Goal: Transaction & Acquisition: Purchase product/service

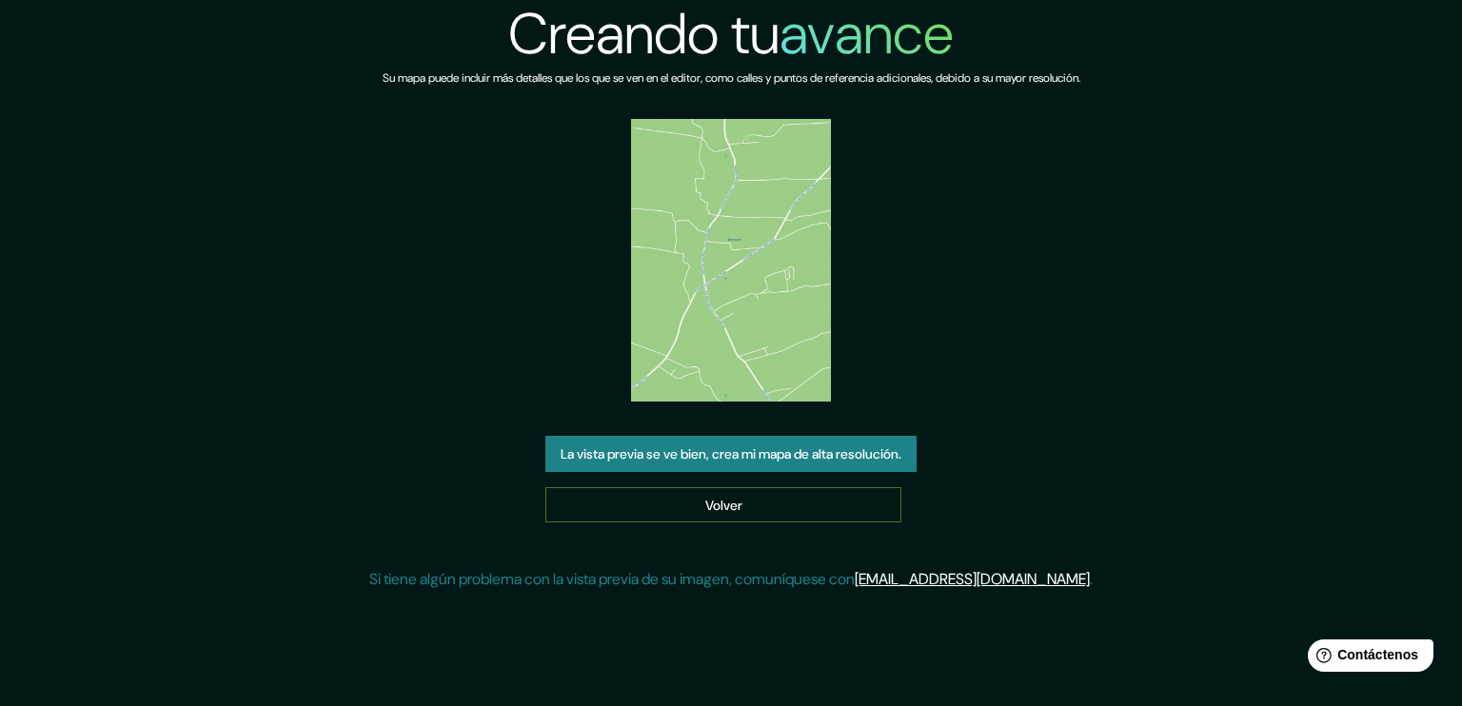
click at [799, 496] on link "Volver" at bounding box center [723, 505] width 356 height 36
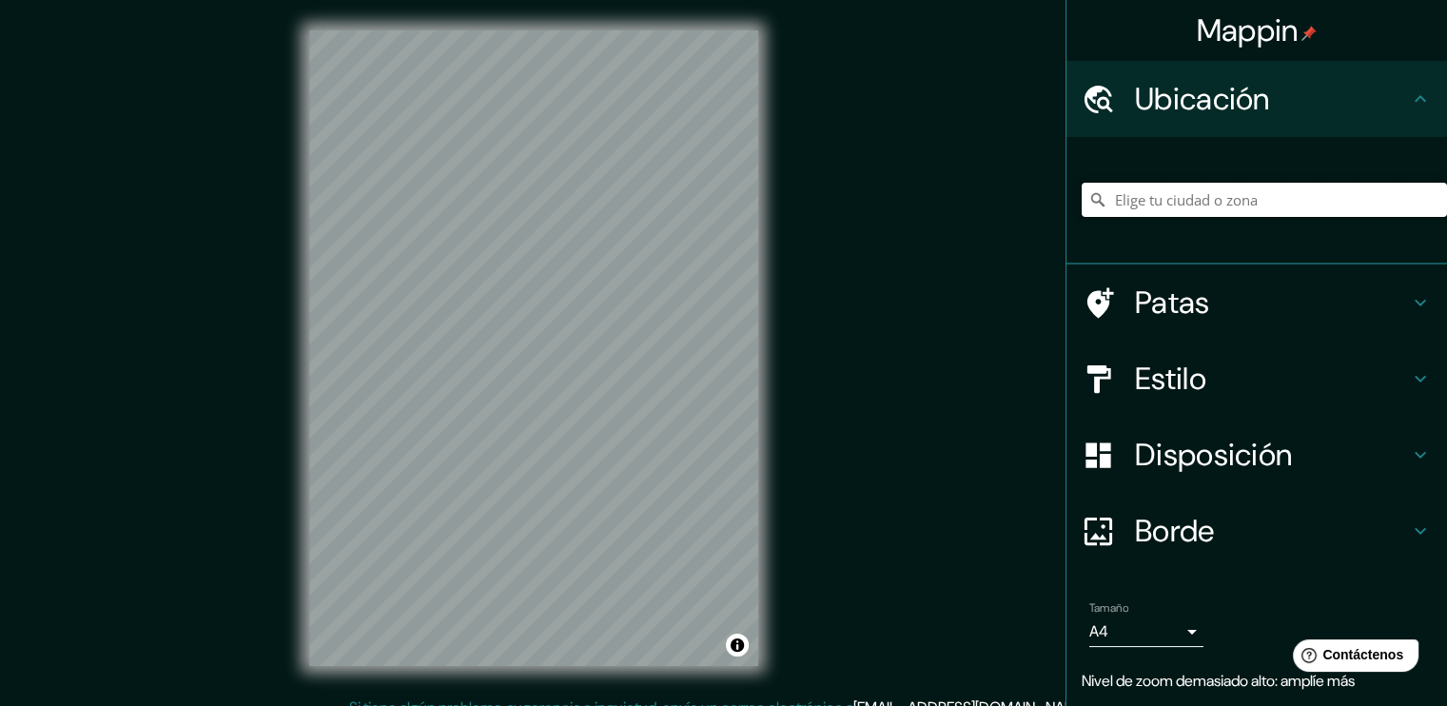
click at [1187, 194] on input "Elige tu ciudad o zona" at bounding box center [1264, 200] width 365 height 34
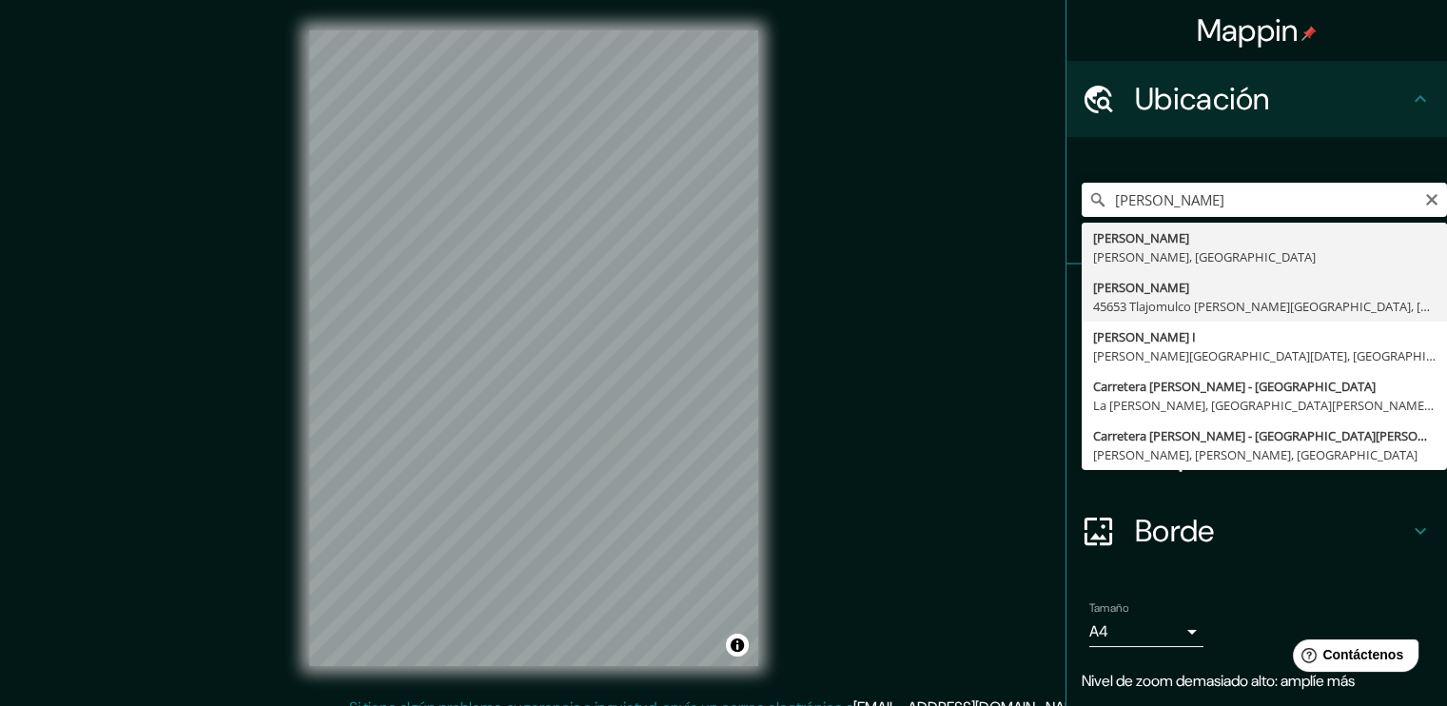
type input "[PERSON_NAME], 45653 [GEOGRAPHIC_DATA][PERSON_NAME], [GEOGRAPHIC_DATA], [GEOGRA…"
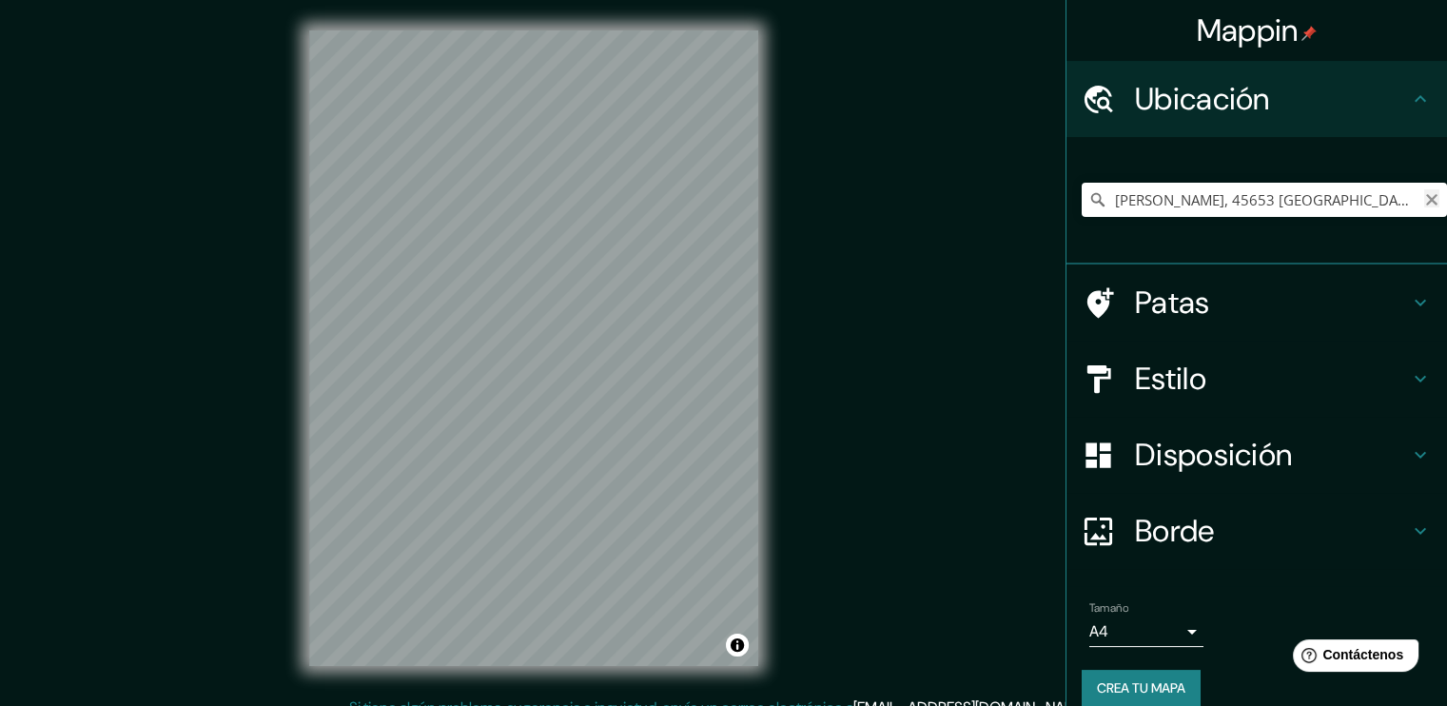
click at [1426, 198] on icon "Claro" at bounding box center [1431, 199] width 11 height 11
click at [1367, 204] on input "Elige tu ciudad o zona" at bounding box center [1264, 200] width 365 height 34
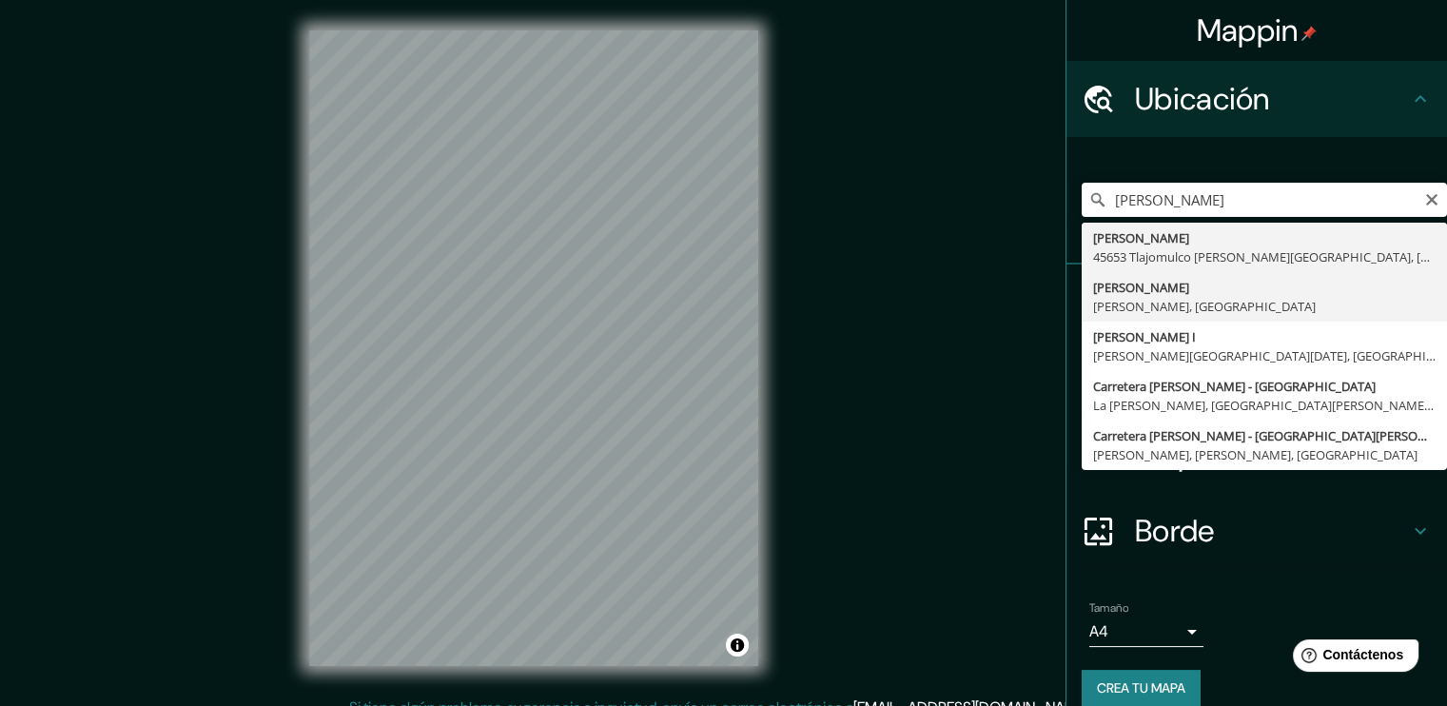
type input "[PERSON_NAME], [PERSON_NAME], [GEOGRAPHIC_DATA]"
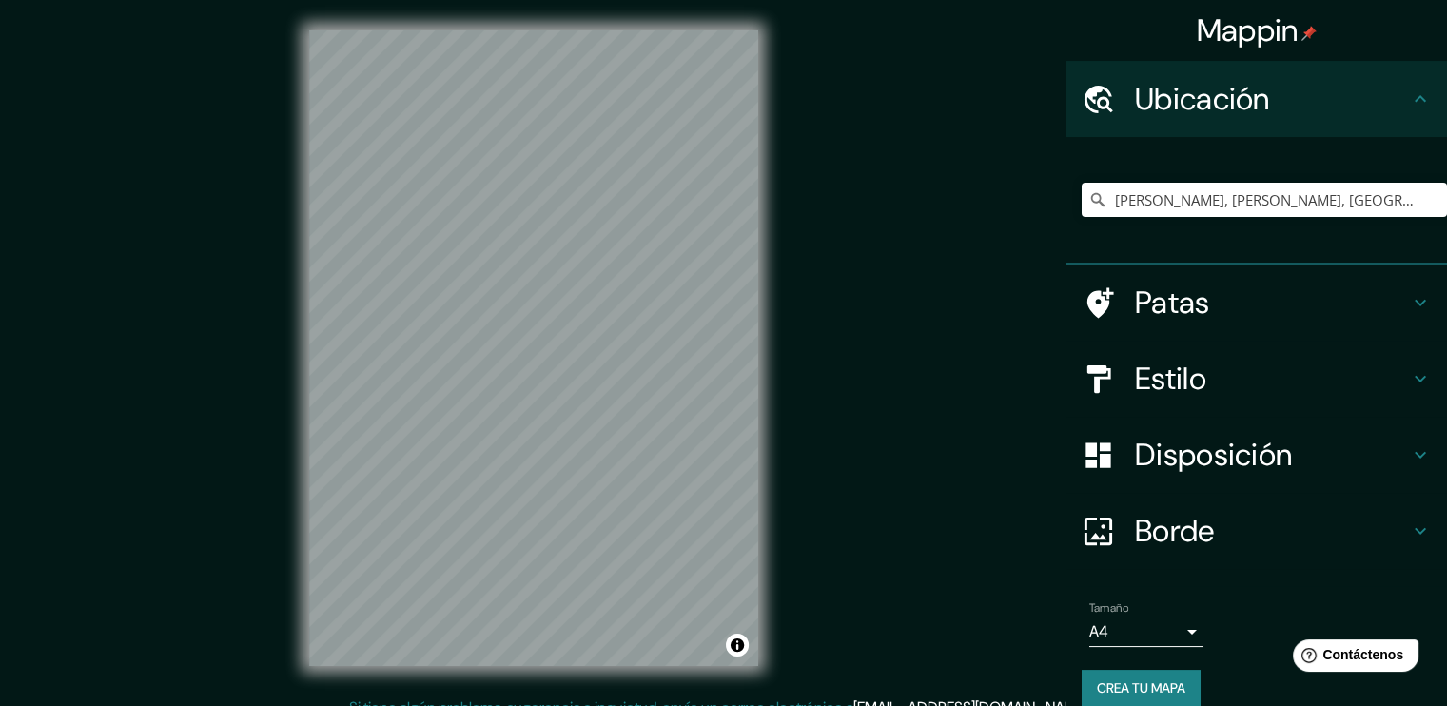
click at [1180, 389] on font "Estilo" at bounding box center [1170, 379] width 71 height 40
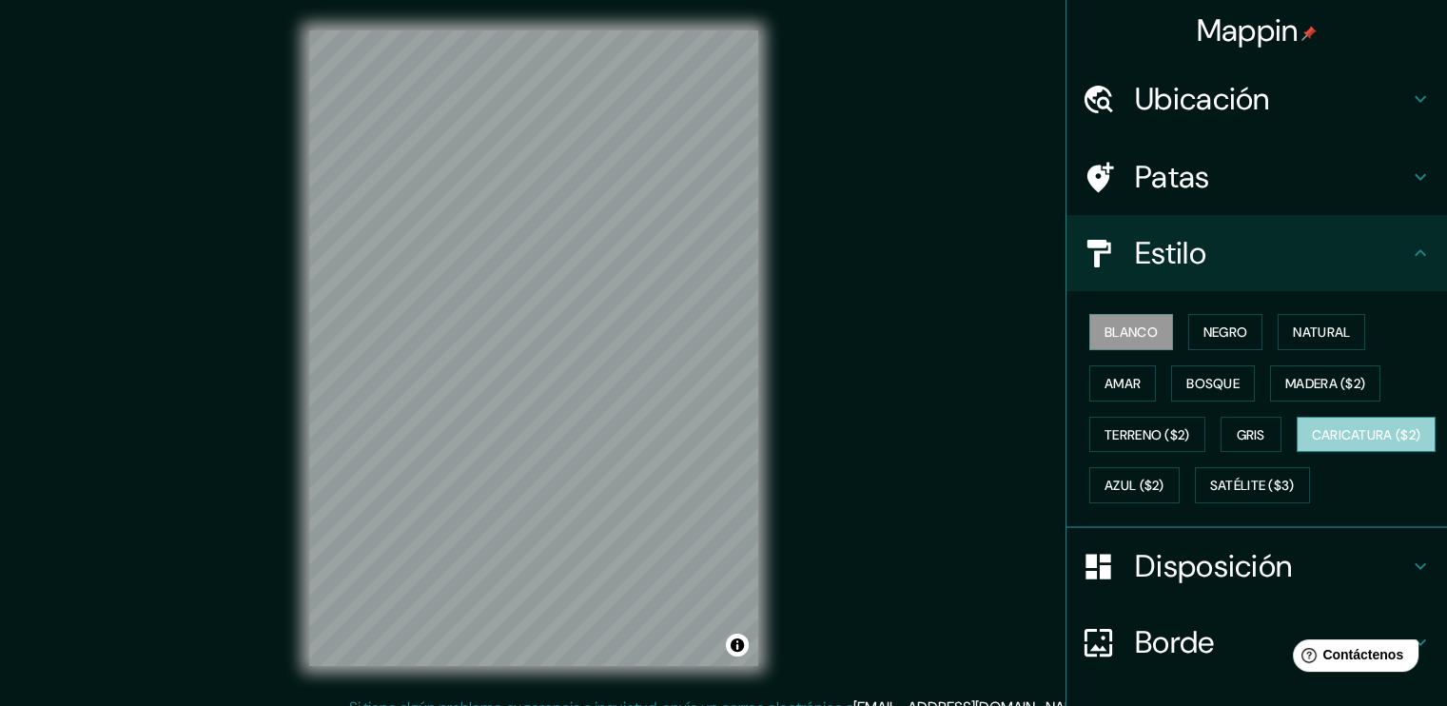
click at [1312, 443] on font "Caricatura ($2)" at bounding box center [1366, 434] width 109 height 17
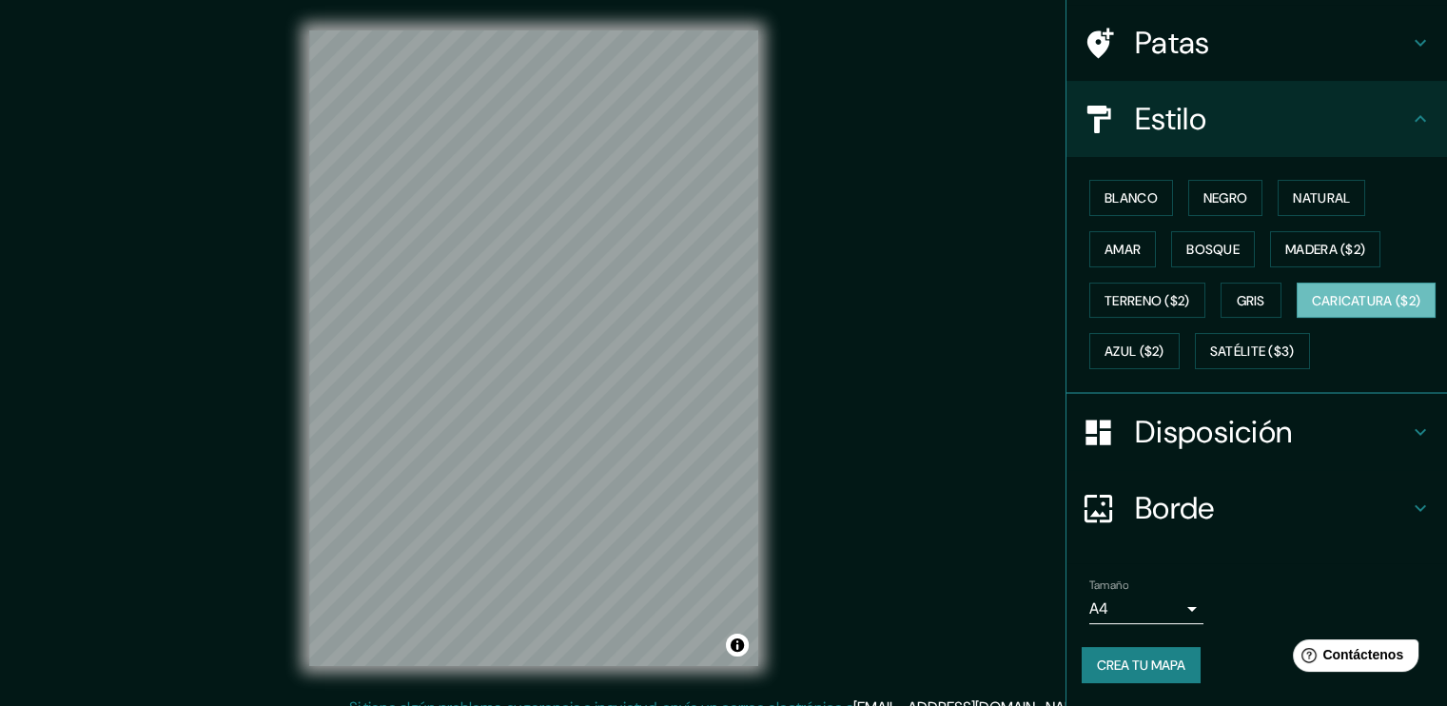
scroll to position [180, 0]
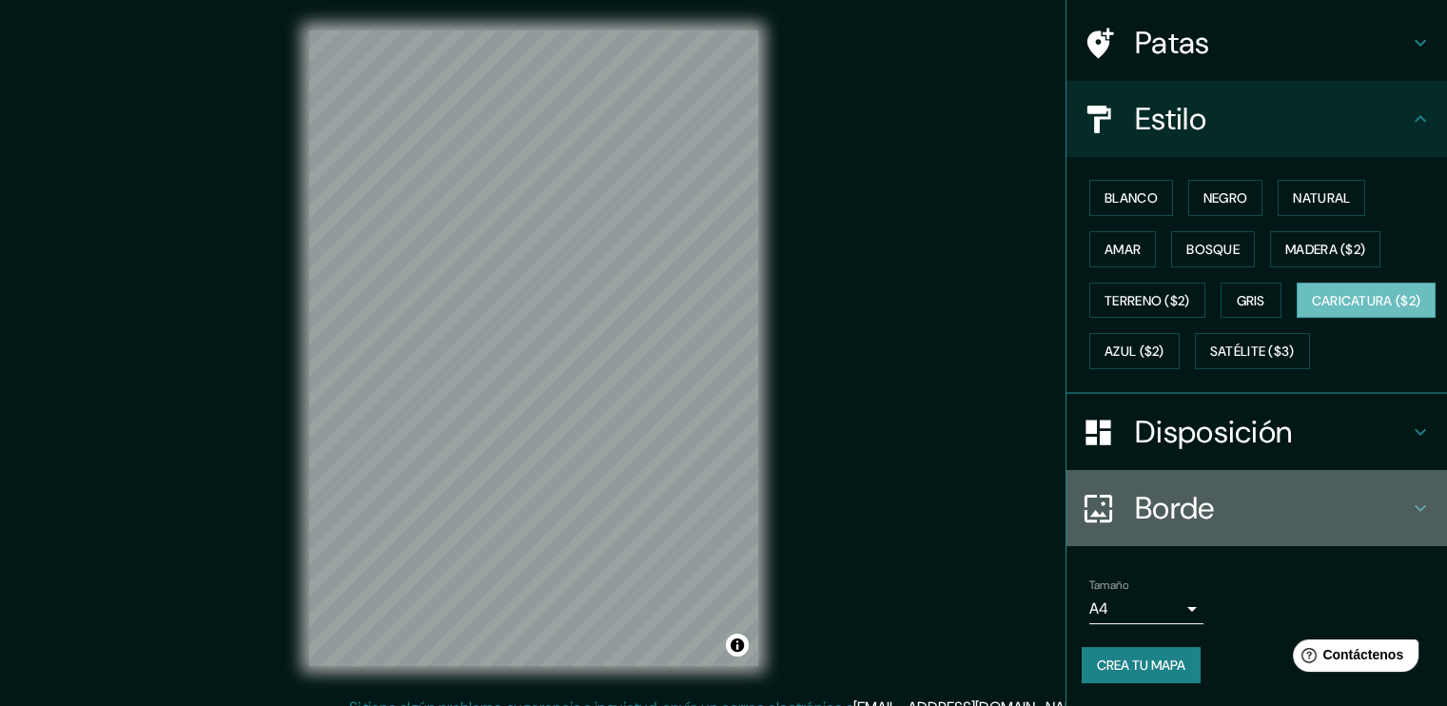
click at [1409, 517] on icon at bounding box center [1420, 508] width 23 height 23
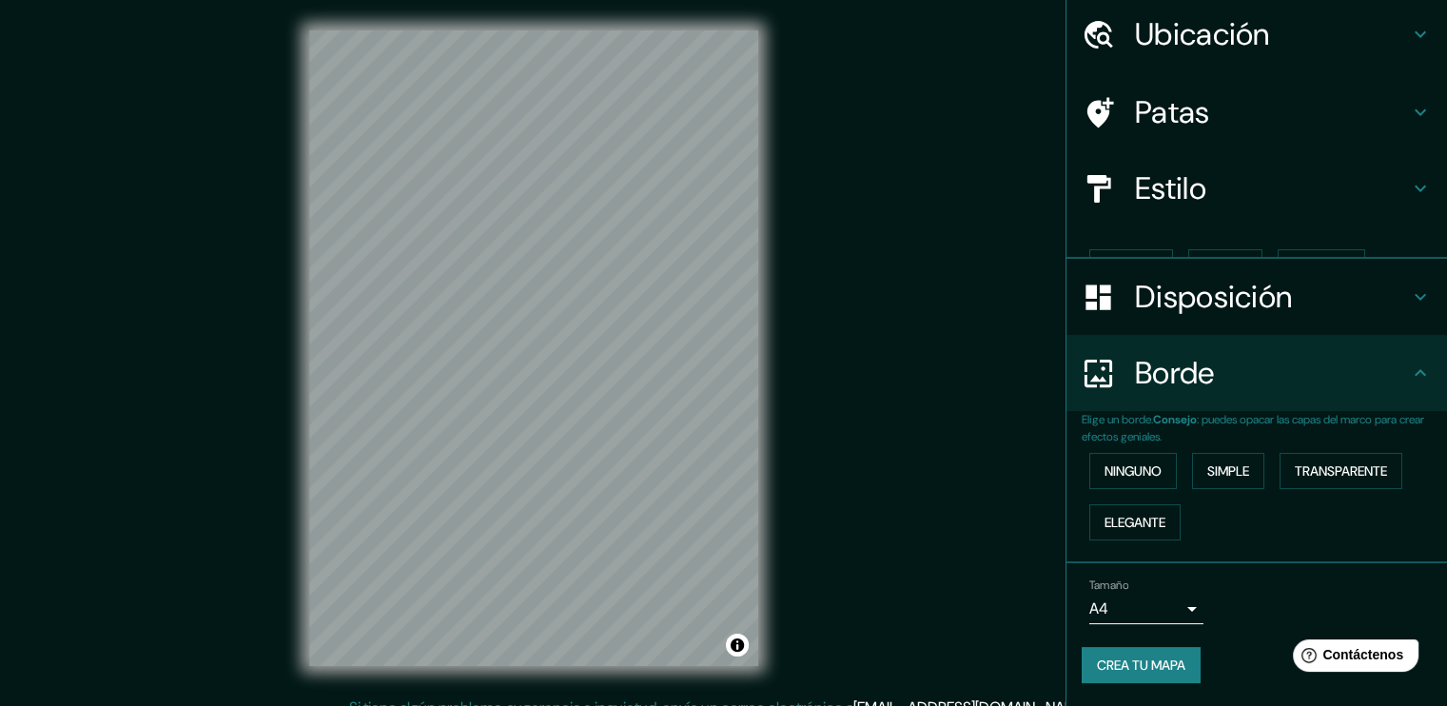
scroll to position [30, 0]
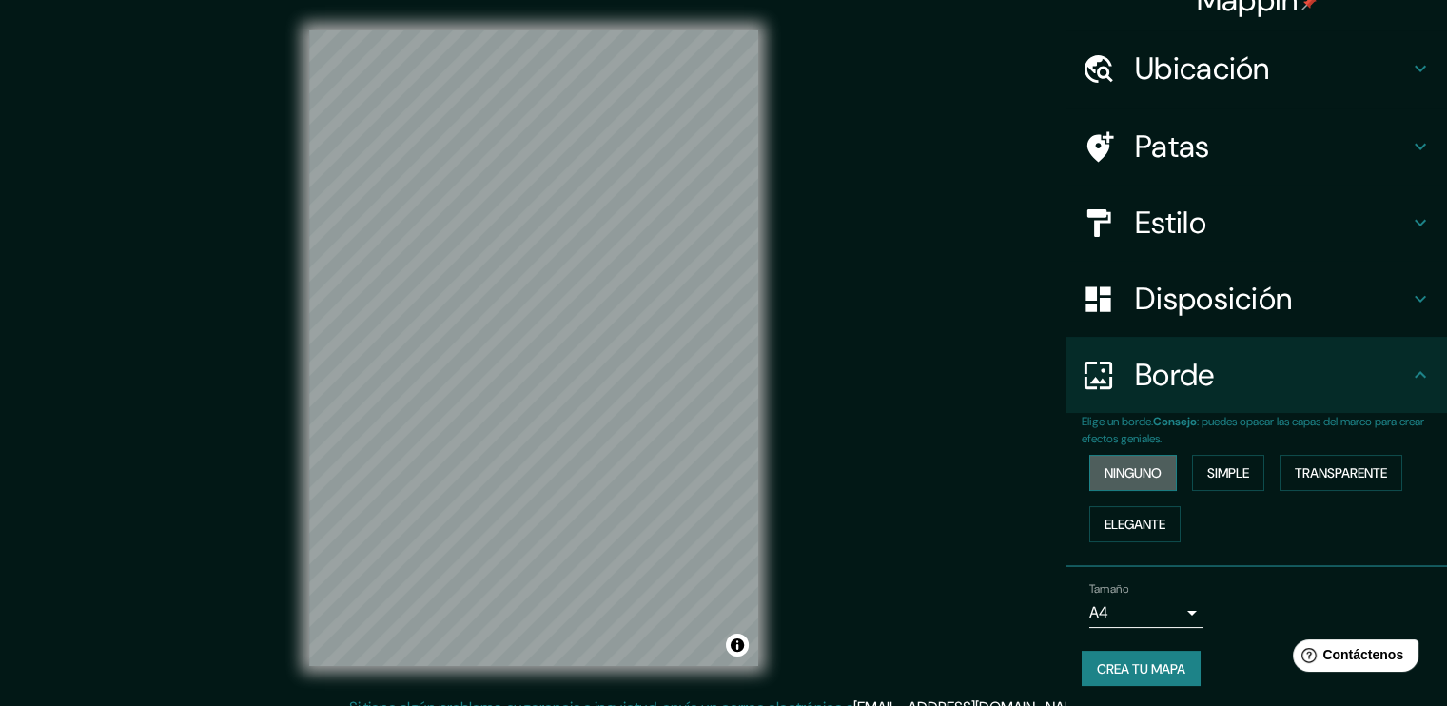
click at [1151, 474] on button "Ninguno" at bounding box center [1133, 473] width 88 height 36
click at [1208, 465] on font "Simple" at bounding box center [1228, 472] width 42 height 17
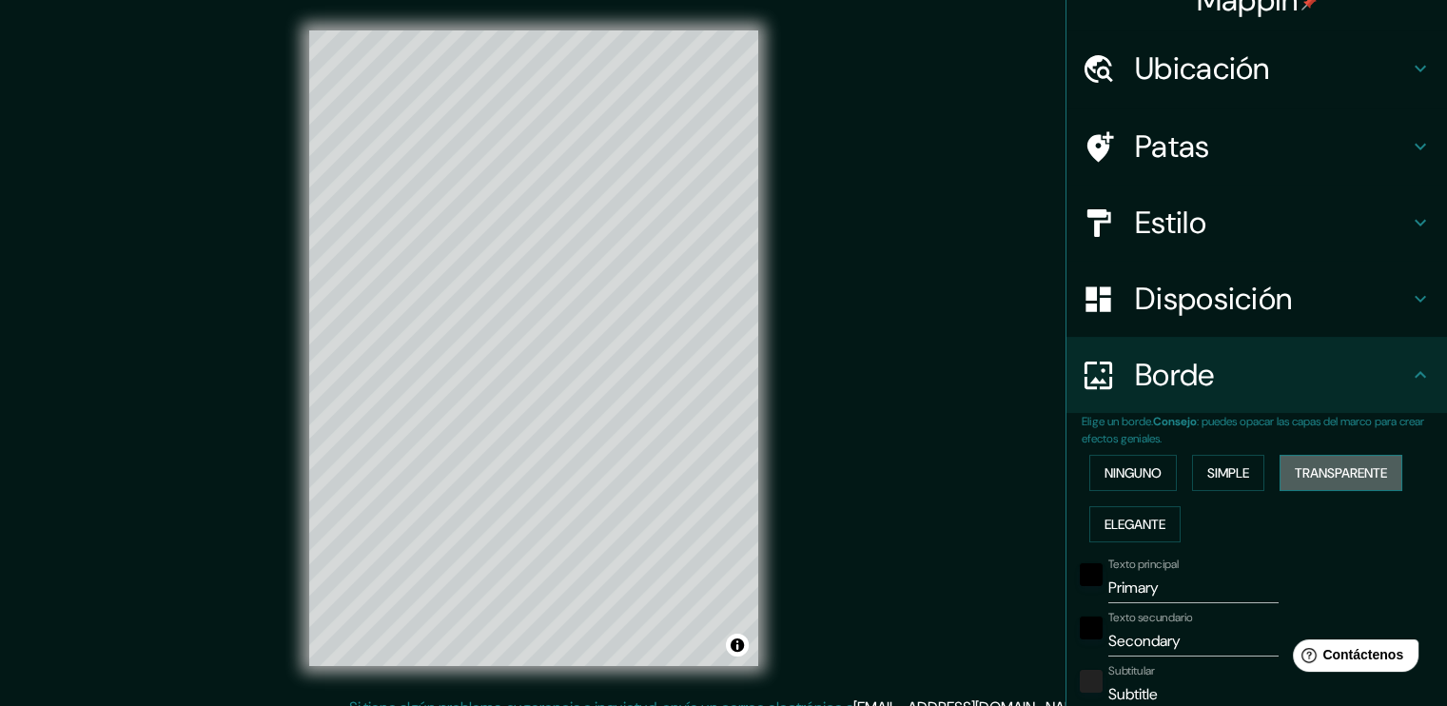
click at [1295, 465] on font "Transparente" at bounding box center [1341, 472] width 92 height 17
click at [1105, 532] on font "Elegante" at bounding box center [1135, 524] width 61 height 25
click at [1131, 476] on font "Ninguno" at bounding box center [1133, 472] width 57 height 17
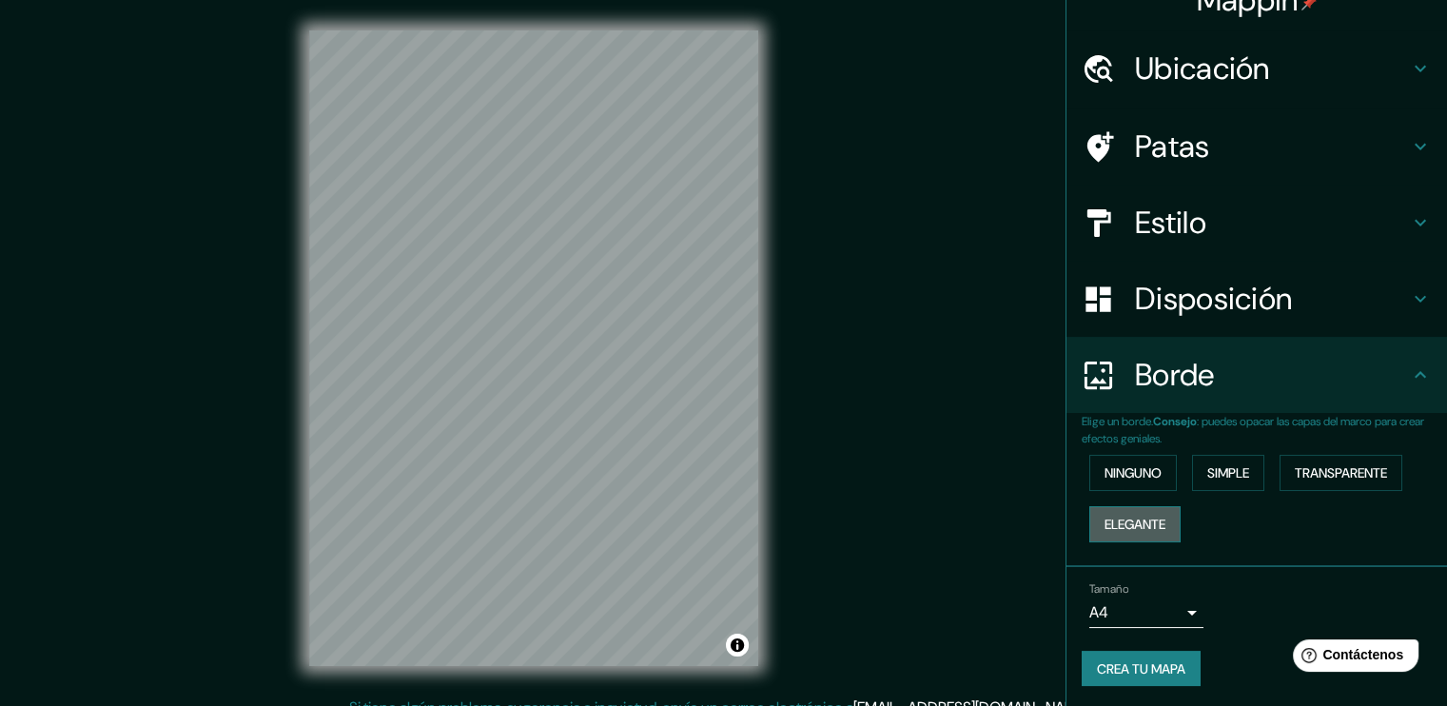
click at [1136, 516] on font "Elegante" at bounding box center [1135, 524] width 61 height 17
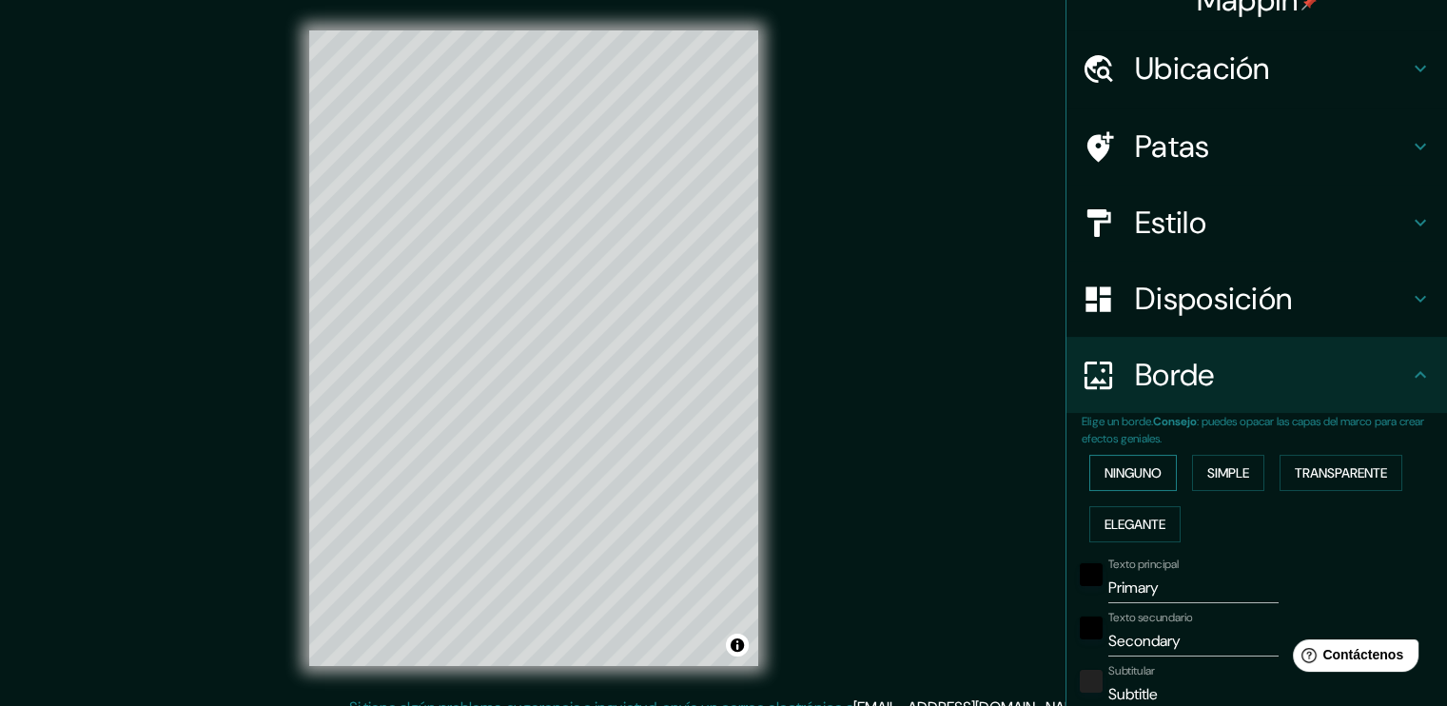
click at [1131, 471] on font "Ninguno" at bounding box center [1133, 472] width 57 height 17
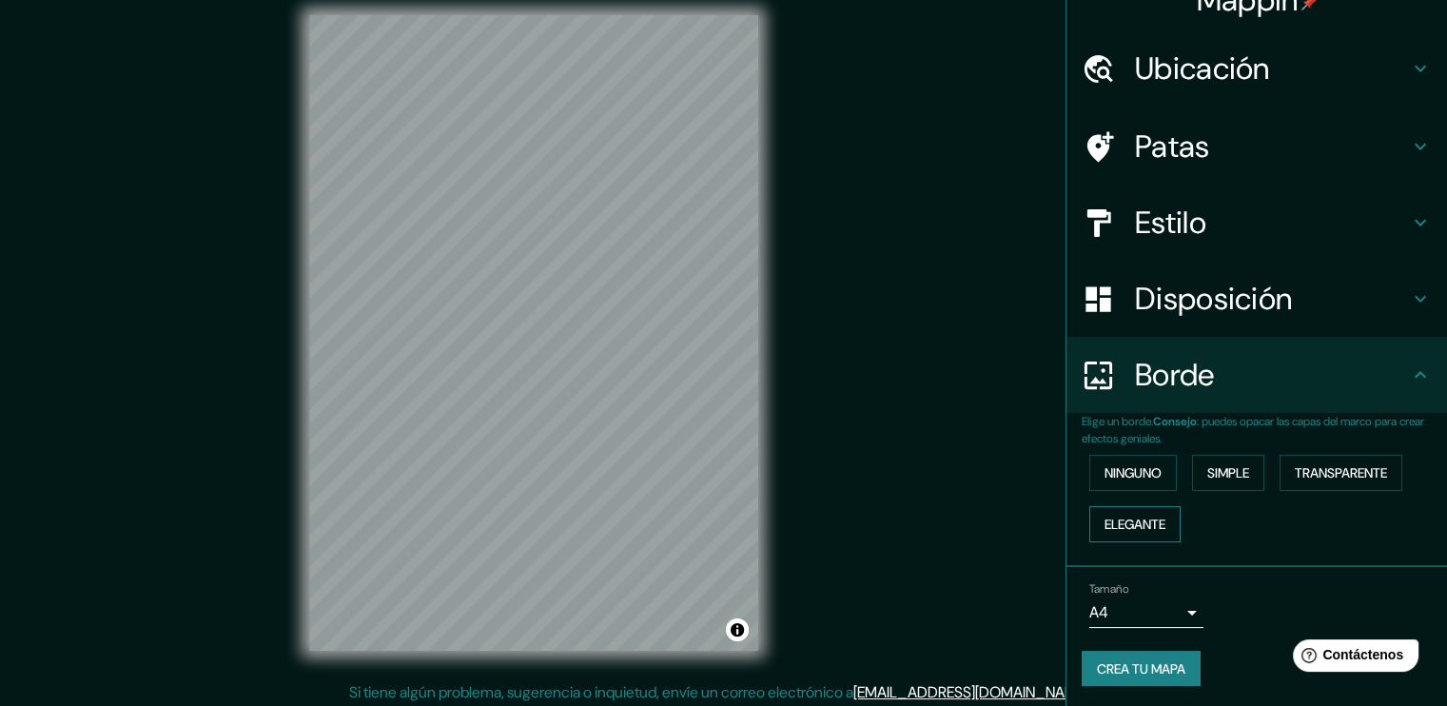
scroll to position [20, 0]
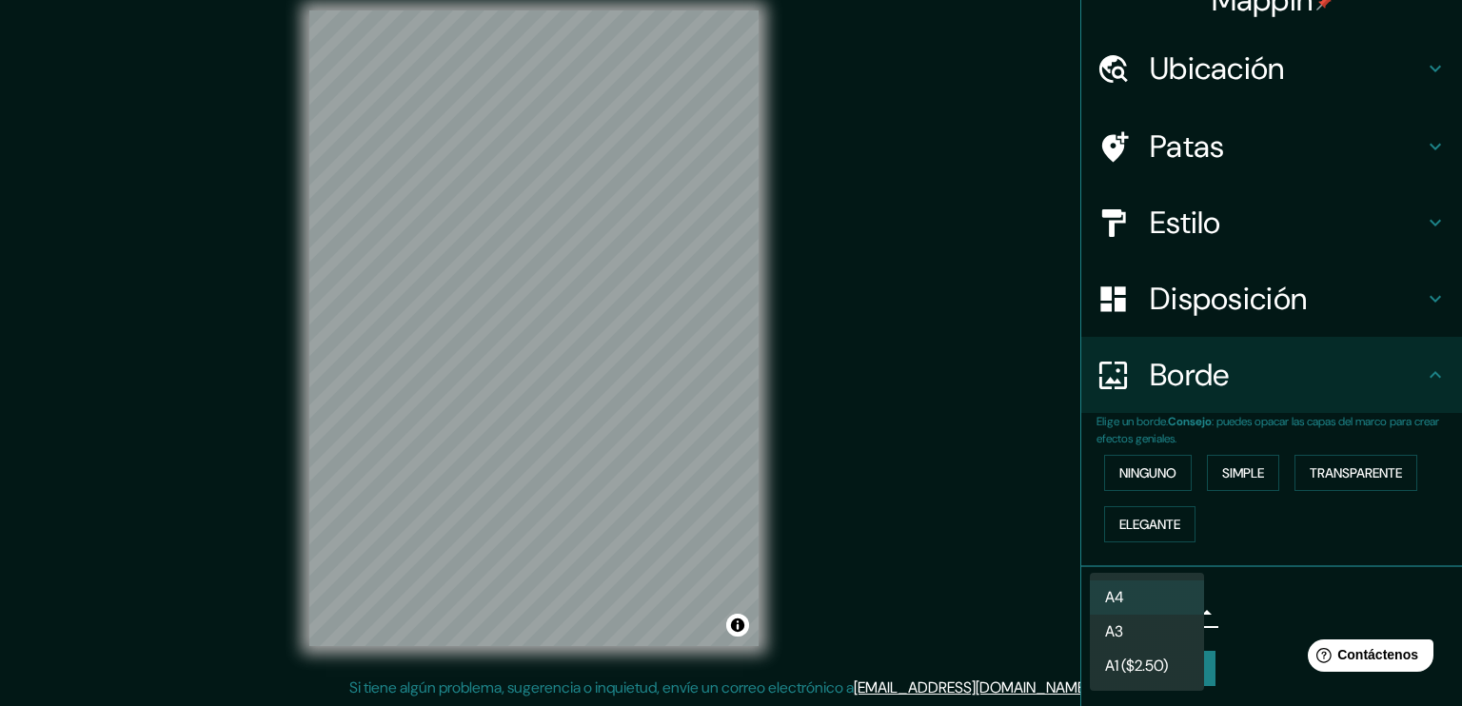
click at [1172, 613] on body "Mappin Ubicación [PERSON_NAME], [PERSON_NAME], [GEOGRAPHIC_DATA] Patas Estilo D…" at bounding box center [731, 333] width 1462 height 706
click at [1233, 602] on div at bounding box center [731, 353] width 1462 height 706
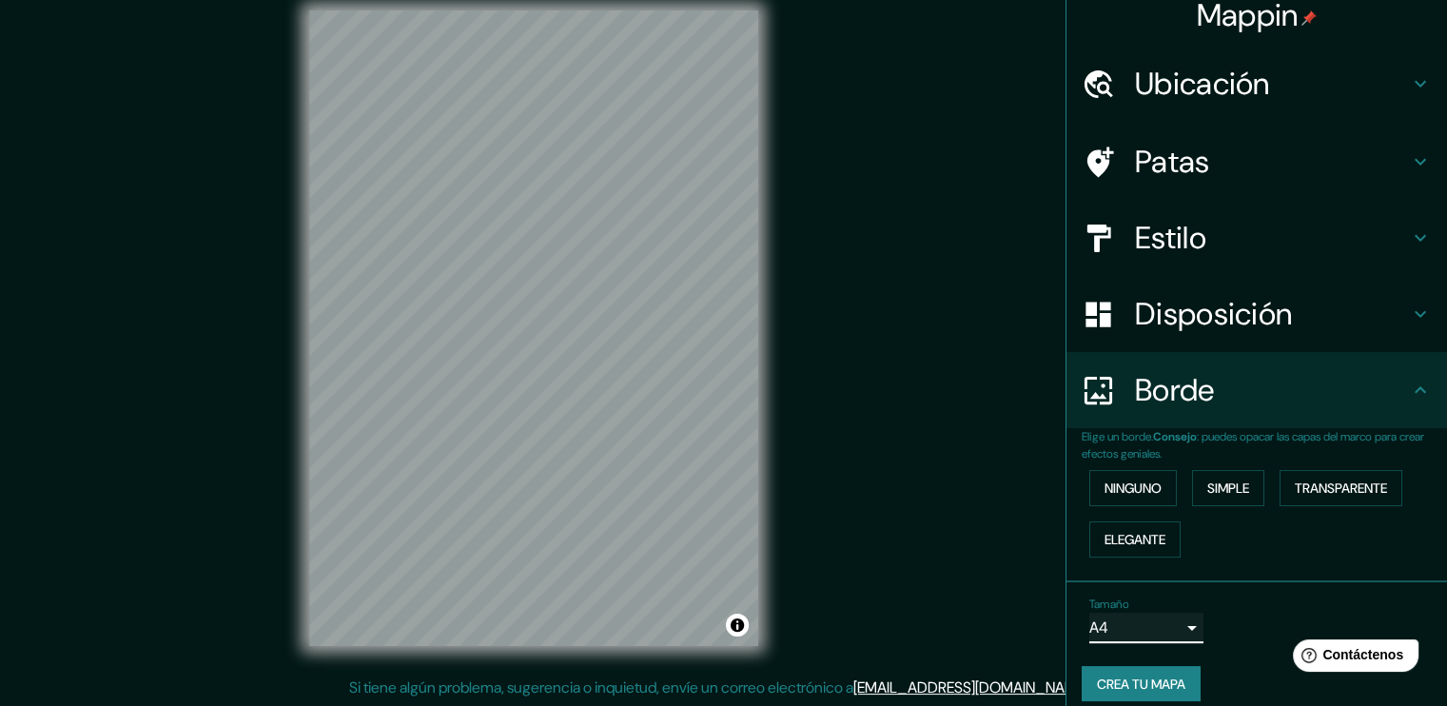
scroll to position [0, 0]
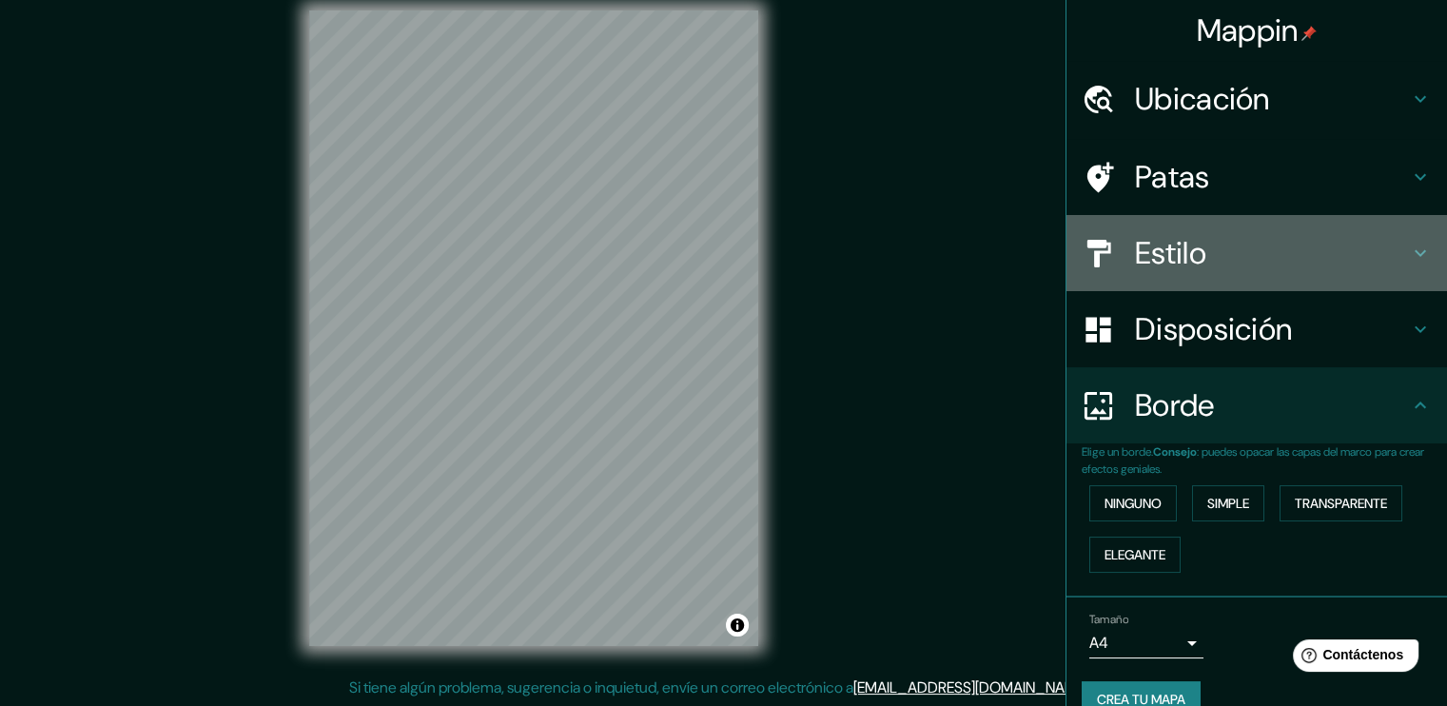
click at [1212, 264] on h4 "Estilo" at bounding box center [1272, 253] width 274 height 38
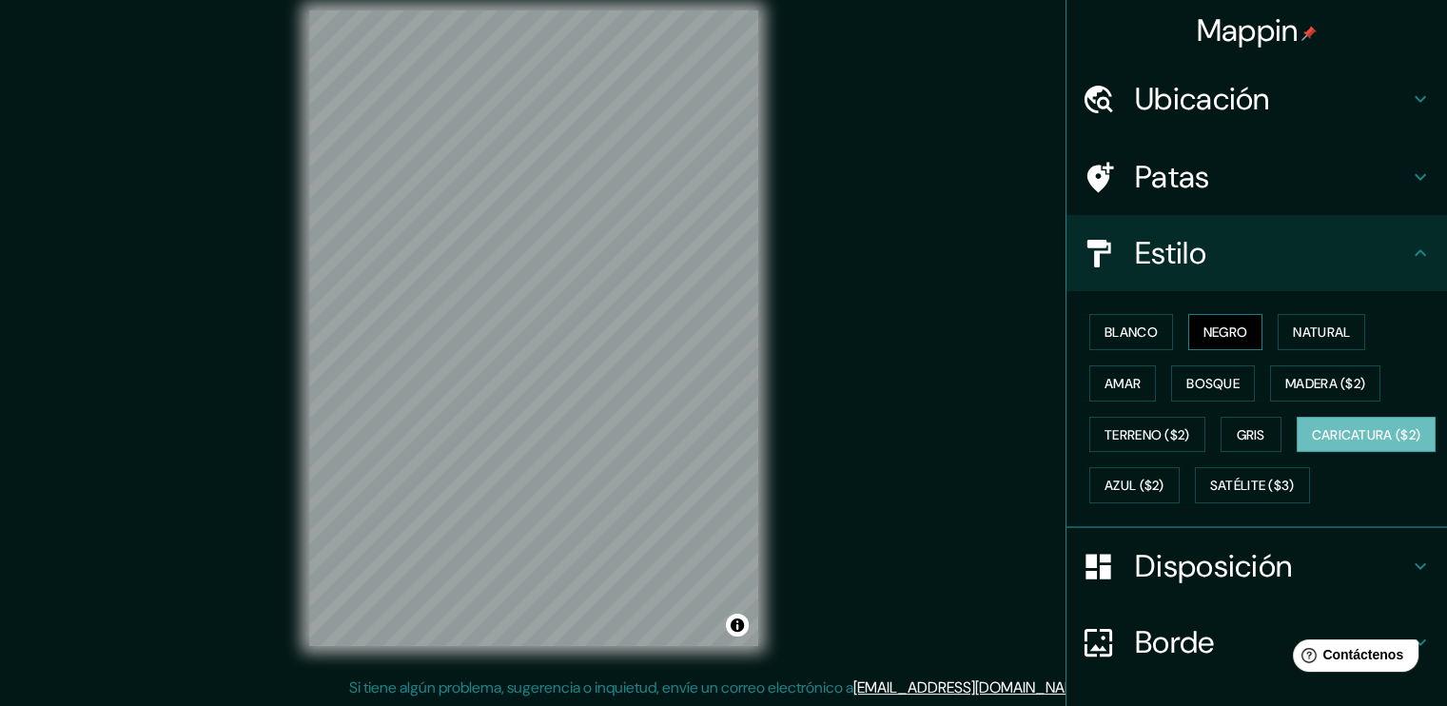
click at [1222, 324] on font "Negro" at bounding box center [1226, 332] width 45 height 17
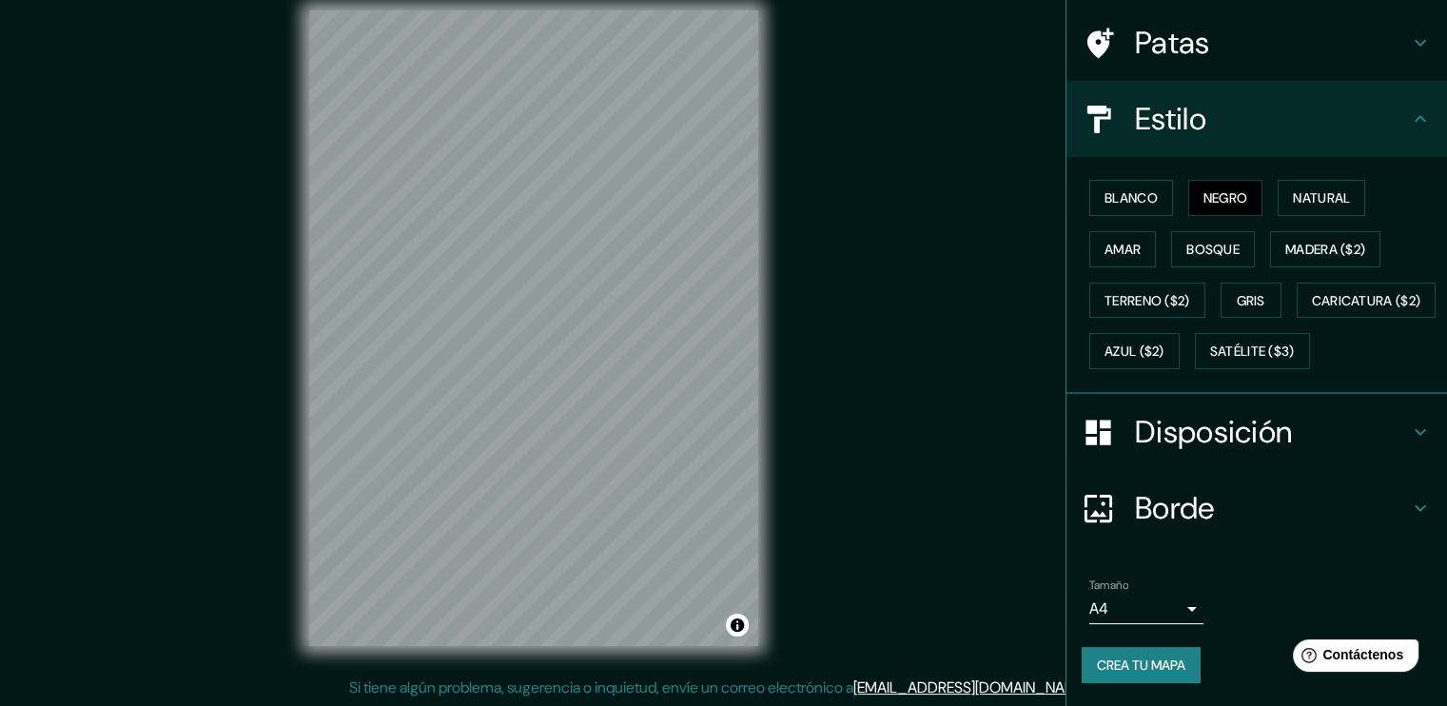
scroll to position [180, 0]
drag, startPoint x: 858, startPoint y: 353, endPoint x: 876, endPoint y: 380, distance: 32.2
click at [876, 380] on div "Mappin Ubicación [PERSON_NAME], [PERSON_NAME], [GEOGRAPHIC_DATA] Patas Estilo B…" at bounding box center [723, 343] width 1447 height 727
